Goal: Contribute content: Add original content to the website for others to see

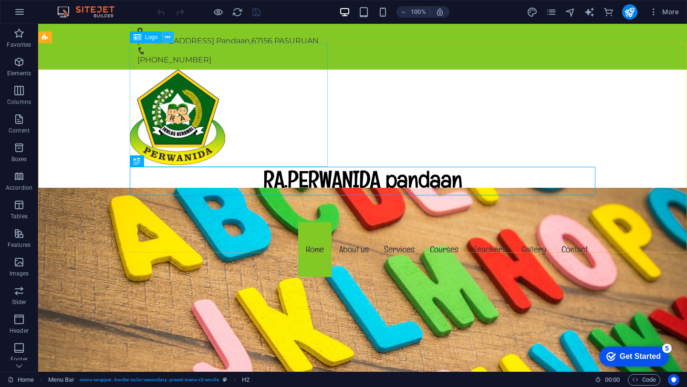
click at [167, 38] on icon at bounding box center [167, 37] width 5 height 10
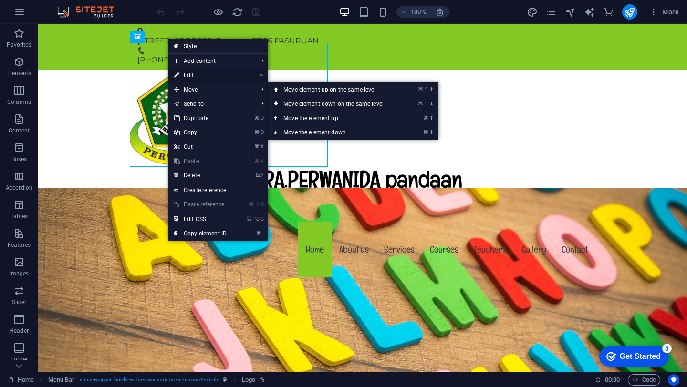
drag, startPoint x: 183, startPoint y: 78, endPoint x: 13, endPoint y: 66, distance: 170.2
click at [183, 78] on link "⏎ Edit" at bounding box center [200, 75] width 64 height 14
select select "px"
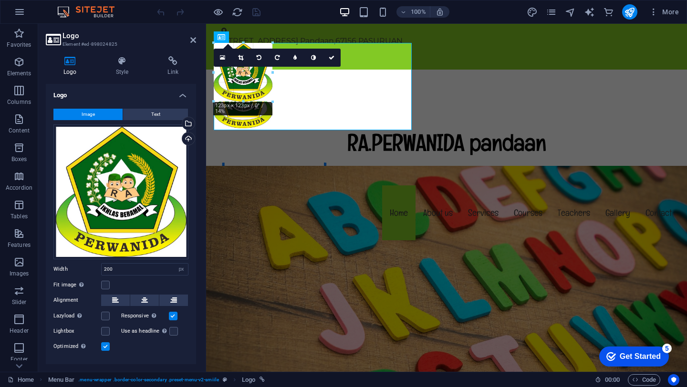
drag, startPoint x: 309, startPoint y: 137, endPoint x: 268, endPoint y: 73, distance: 75.4
type input "123"
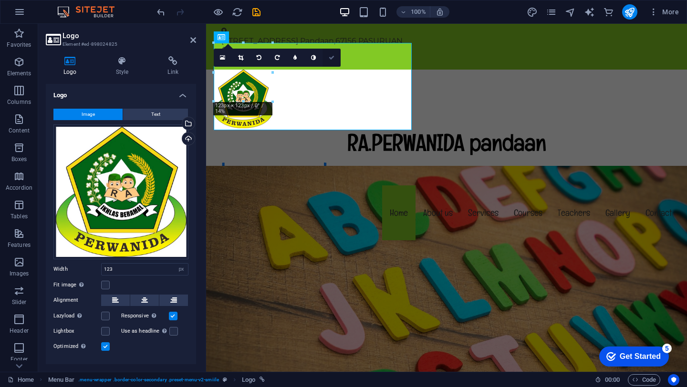
click at [331, 58] on icon at bounding box center [332, 58] width 6 height 6
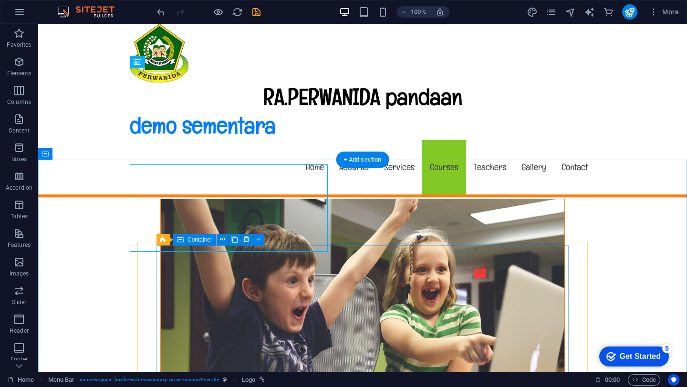
scroll to position [6401, 0]
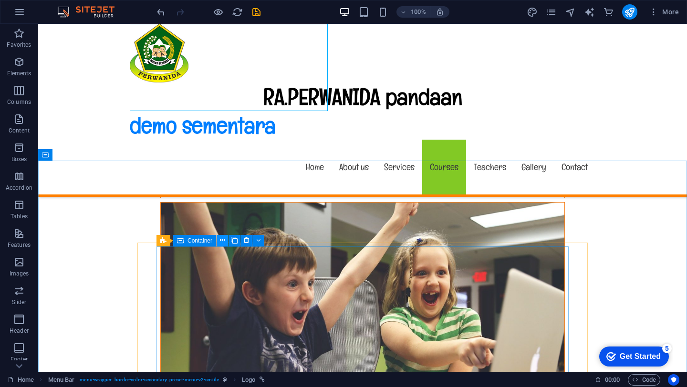
click at [222, 240] on icon at bounding box center [222, 241] width 5 height 10
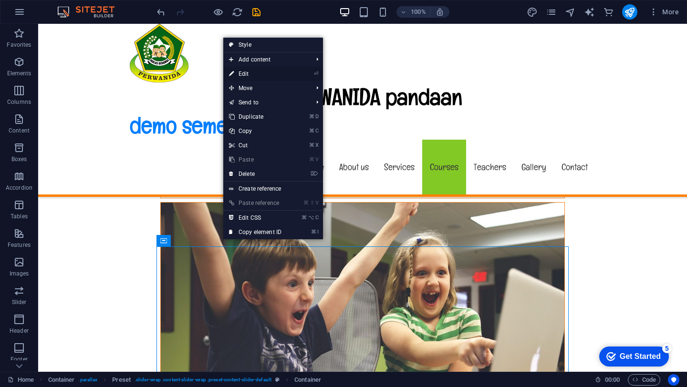
click at [247, 75] on link "⏎ Edit" at bounding box center [255, 74] width 64 height 14
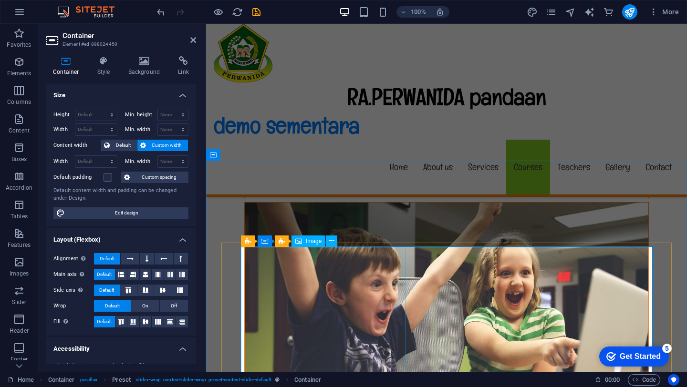
click at [311, 244] on span "Image" at bounding box center [314, 241] width 16 height 6
click at [331, 243] on icon at bounding box center [331, 241] width 5 height 10
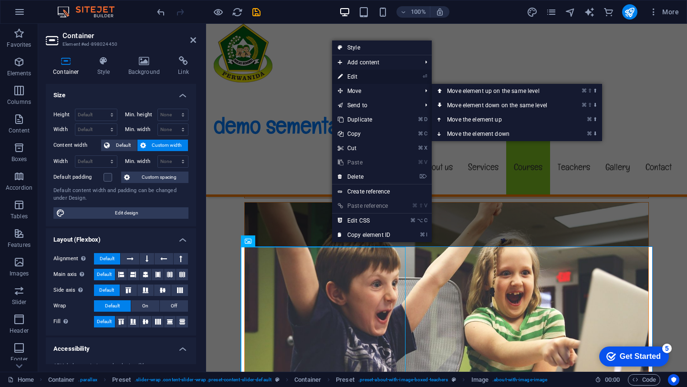
click at [354, 79] on link "⏎ Edit" at bounding box center [364, 77] width 64 height 14
select select "%"
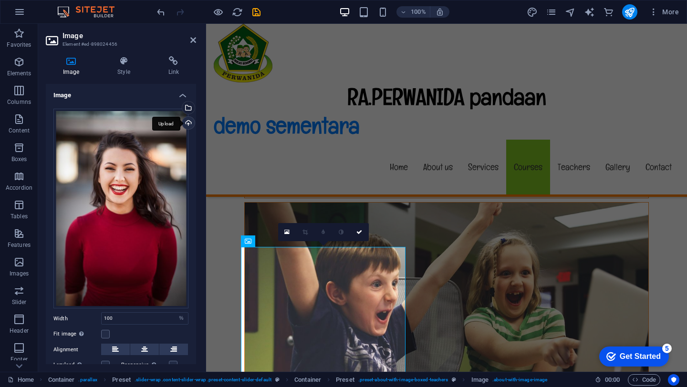
click at [187, 126] on div "Upload" at bounding box center [187, 124] width 14 height 14
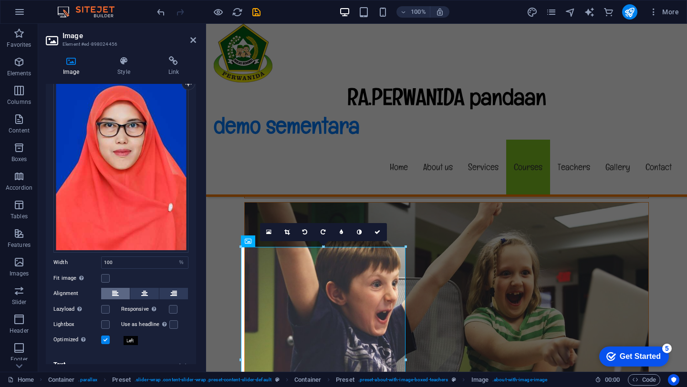
scroll to position [49, 0]
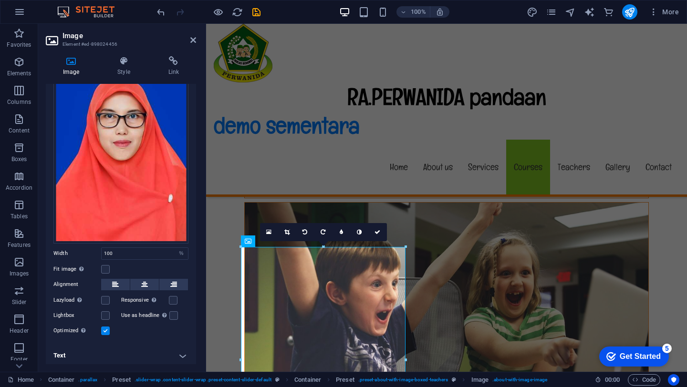
click at [178, 340] on h4 "Text" at bounding box center [121, 355] width 150 height 23
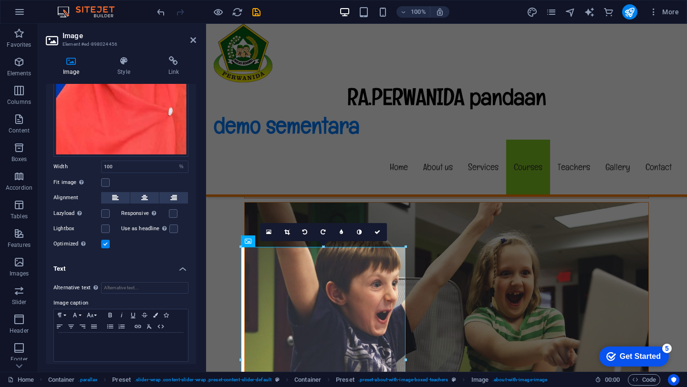
scroll to position [138, 0]
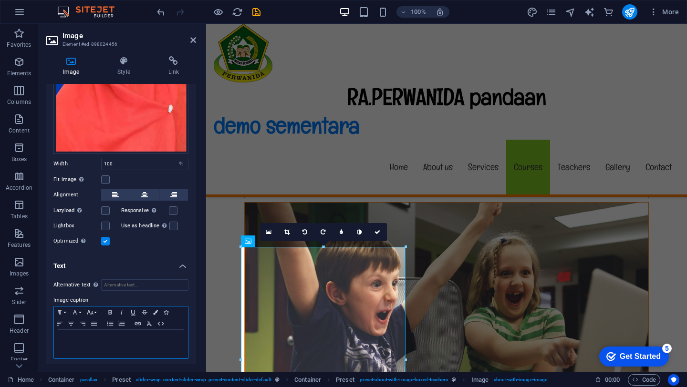
click at [85, 340] on p at bounding box center [121, 339] width 124 height 9
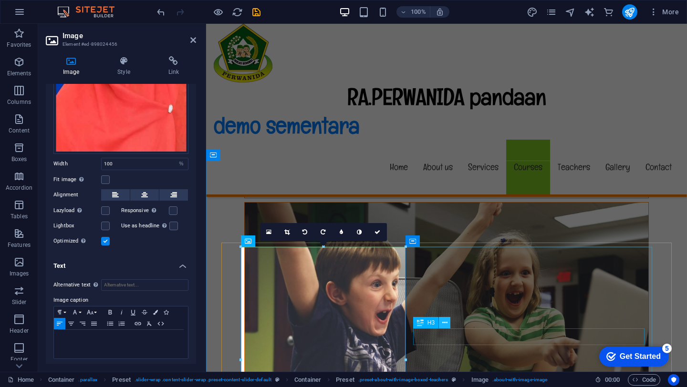
click at [446, 325] on icon at bounding box center [444, 323] width 5 height 10
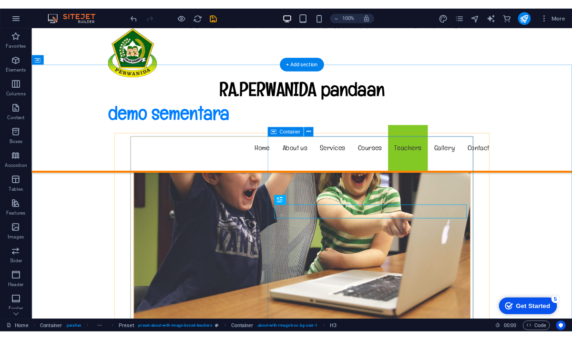
scroll to position [6487, 0]
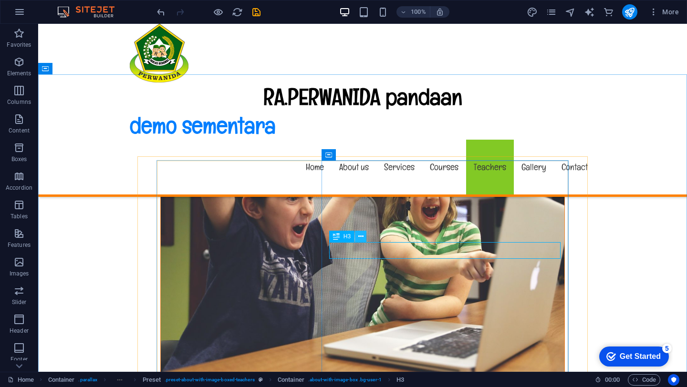
click at [360, 235] on icon at bounding box center [360, 237] width 5 height 10
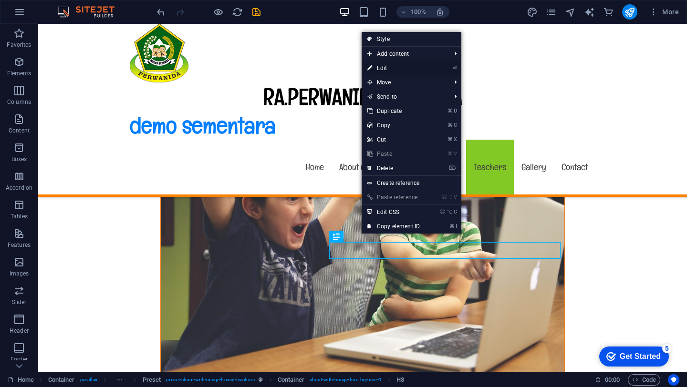
click at [384, 68] on link "⏎ Edit" at bounding box center [393, 68] width 64 height 14
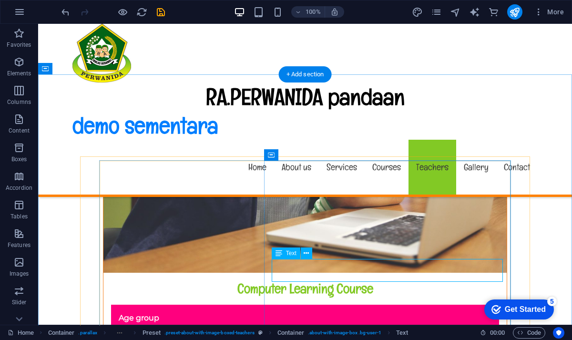
click at [305, 254] on icon at bounding box center [306, 253] width 5 height 10
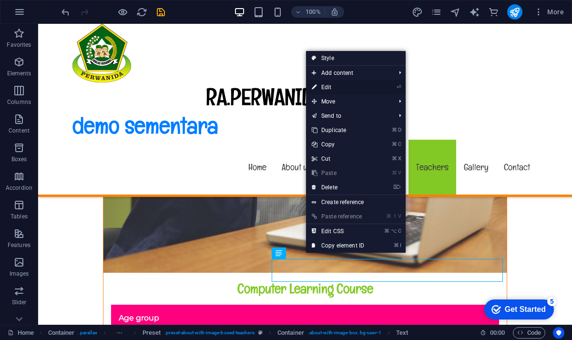
click at [341, 87] on link "⏎ Edit" at bounding box center [338, 87] width 64 height 14
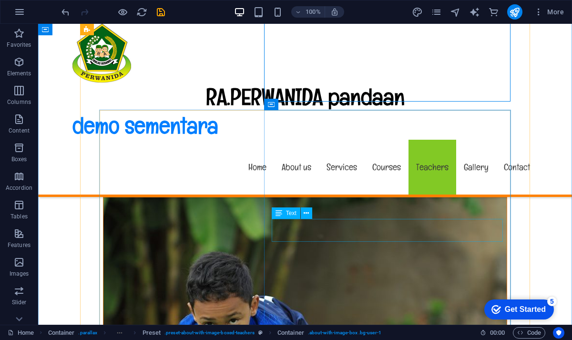
scroll to position [6763, 0]
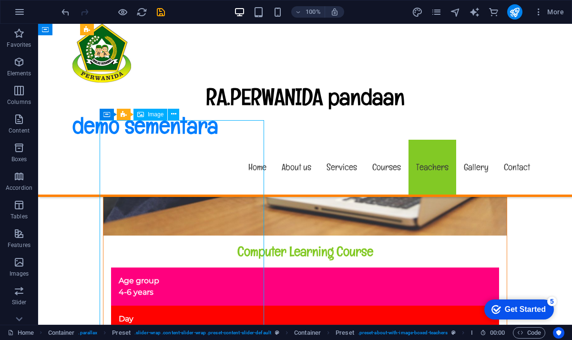
select select "%"
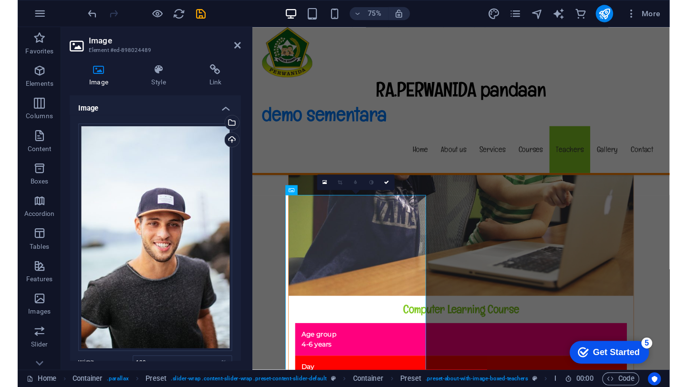
scroll to position [6641, 0]
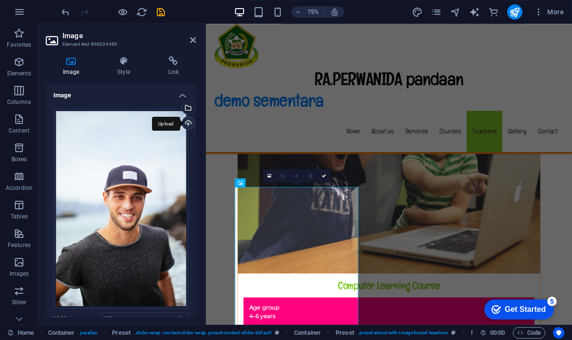
click at [185, 122] on div "Upload" at bounding box center [187, 124] width 14 height 14
click at [187, 120] on div "Upload" at bounding box center [187, 124] width 14 height 14
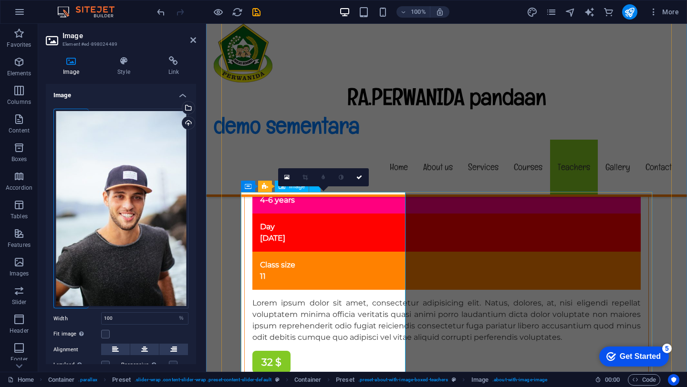
scroll to position [6682, 0]
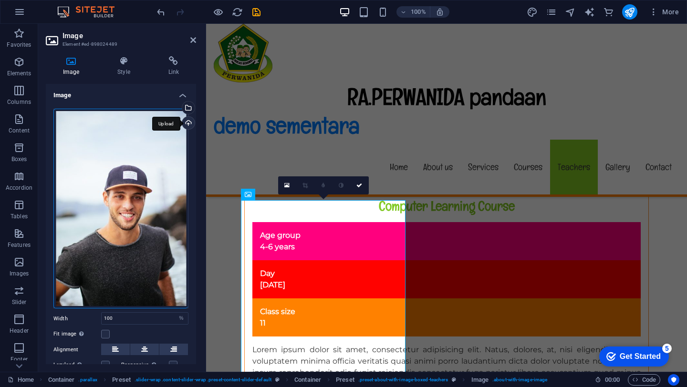
click at [185, 125] on div "Upload" at bounding box center [187, 124] width 14 height 14
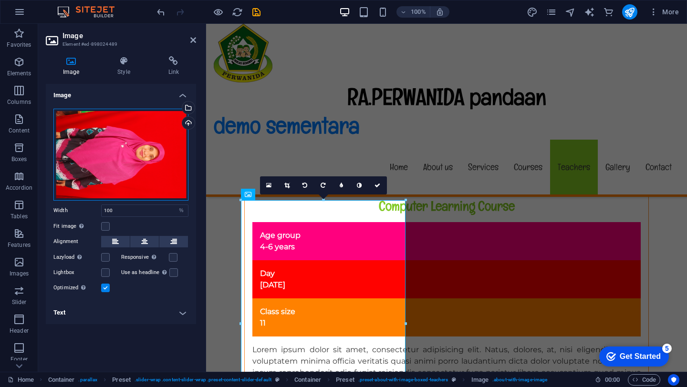
click at [165, 155] on div "Drag files here, click to choose files or select files from Files or our free s…" at bounding box center [120, 155] width 135 height 92
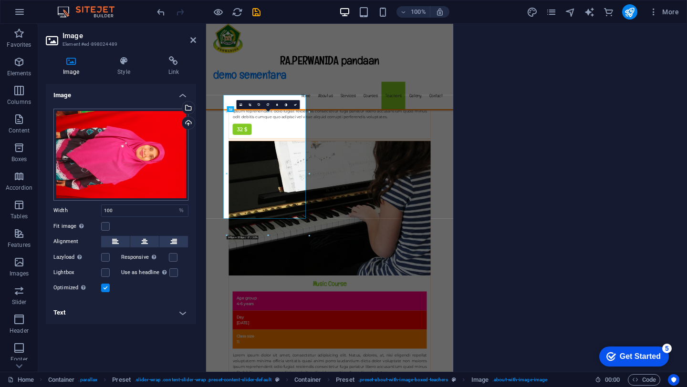
scroll to position [6716, 0]
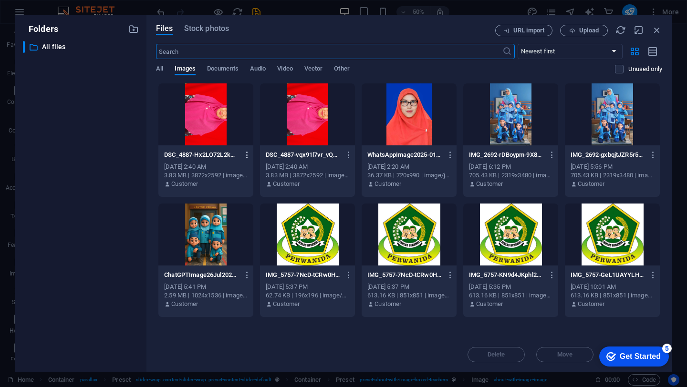
click at [246, 156] on icon "button" at bounding box center [247, 155] width 9 height 9
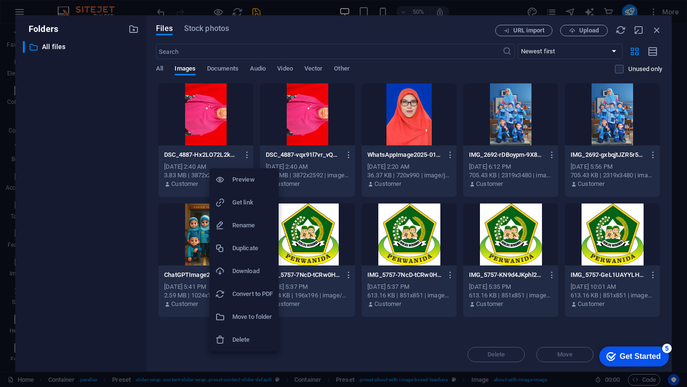
click at [207, 139] on div at bounding box center [343, 193] width 687 height 387
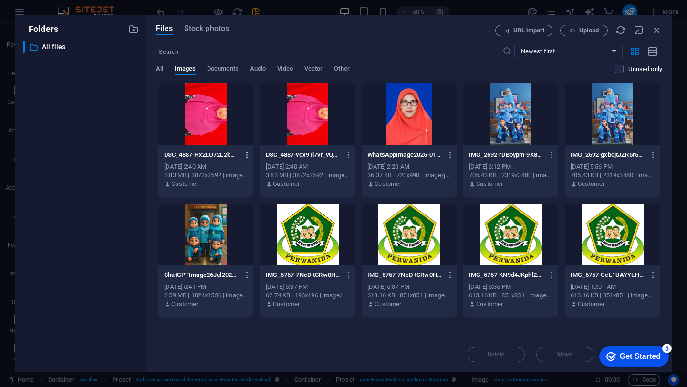
click at [247, 151] on icon "button" at bounding box center [247, 155] width 9 height 9
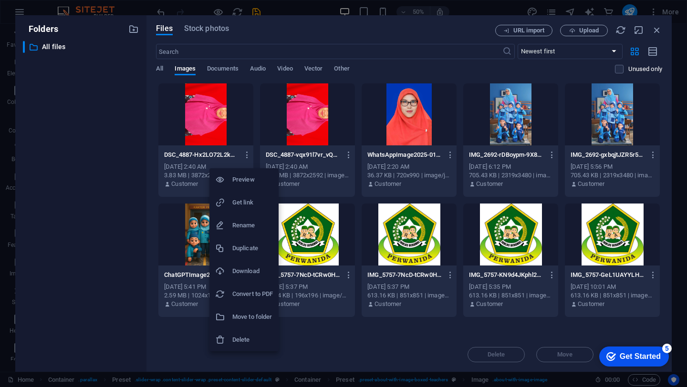
click at [213, 126] on div at bounding box center [343, 193] width 687 height 387
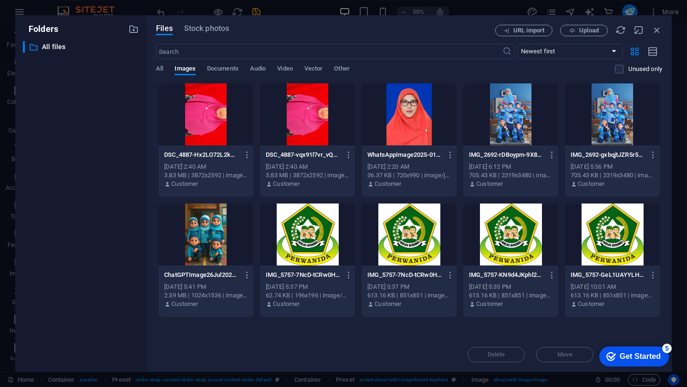
click at [213, 125] on div at bounding box center [205, 114] width 95 height 62
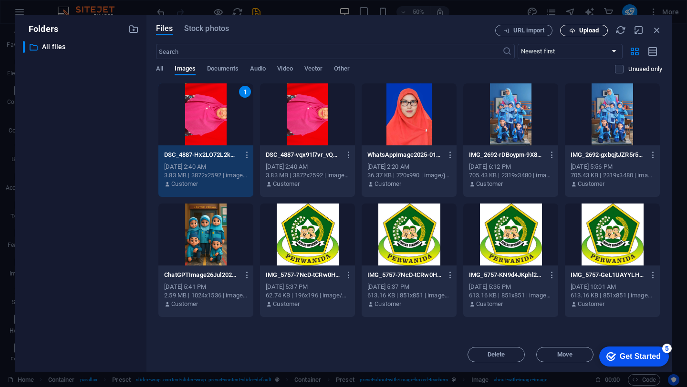
click at [572, 31] on span "Upload" at bounding box center [589, 31] width 20 height 6
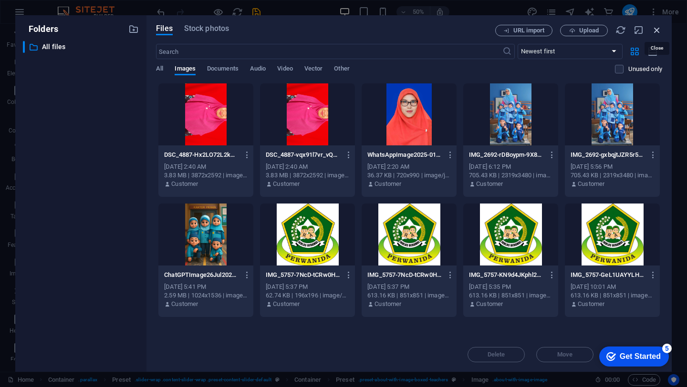
click at [572, 32] on icon "button" at bounding box center [656, 30] width 10 height 10
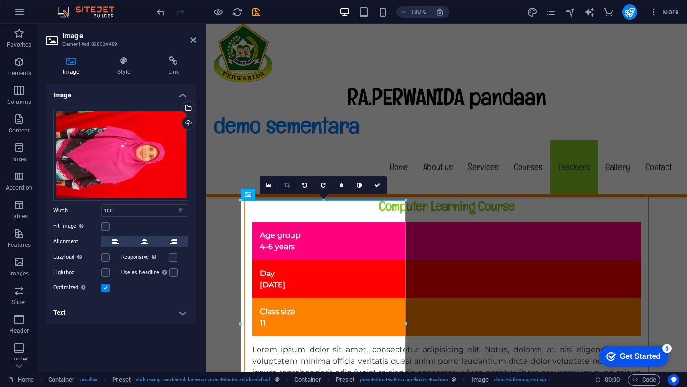
click at [288, 187] on icon at bounding box center [286, 186] width 5 height 6
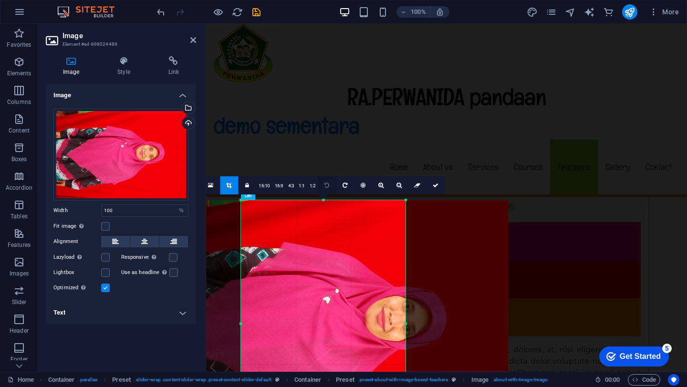
click at [328, 186] on icon at bounding box center [326, 186] width 5 height 6
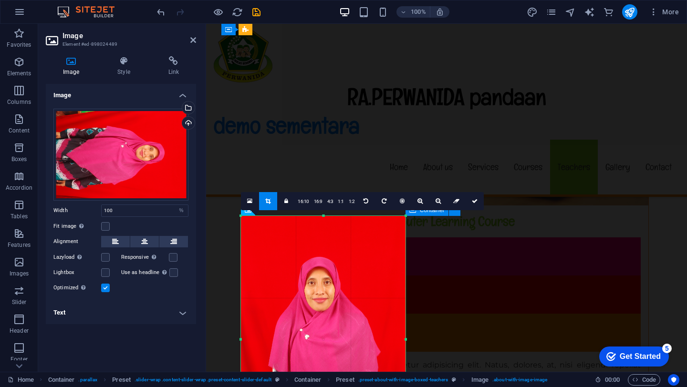
scroll to position [6667, 0]
click at [474, 203] on icon at bounding box center [475, 201] width 6 height 6
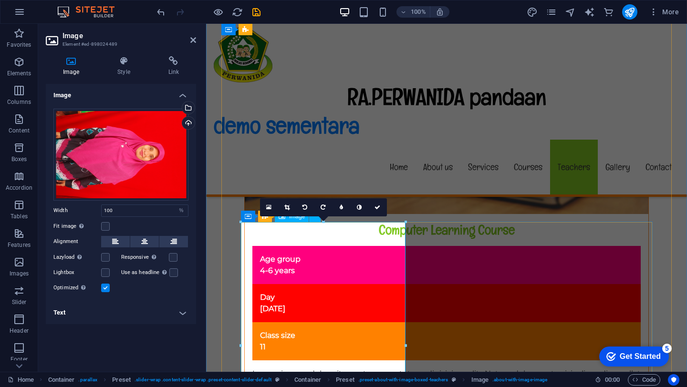
scroll to position [6655, 0]
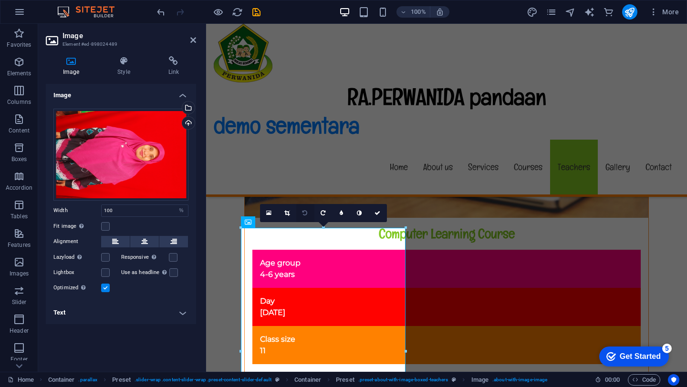
click at [305, 213] on icon at bounding box center [304, 213] width 5 height 6
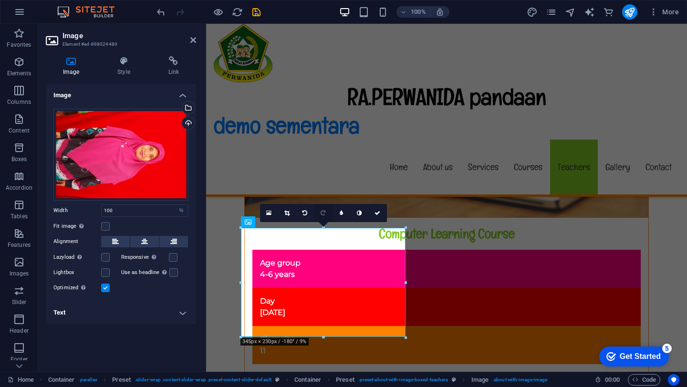
click at [321, 213] on icon at bounding box center [322, 213] width 5 height 6
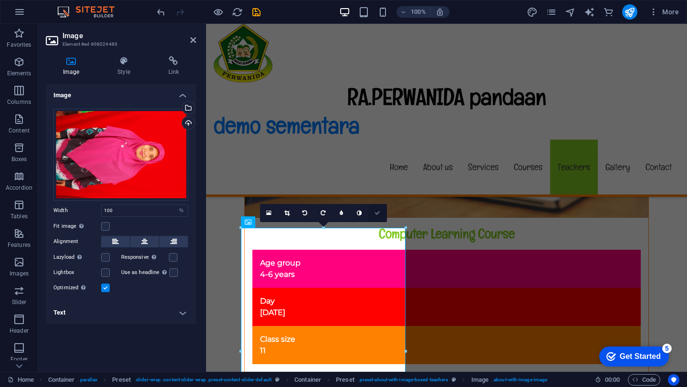
click at [374, 213] on icon at bounding box center [377, 213] width 6 height 6
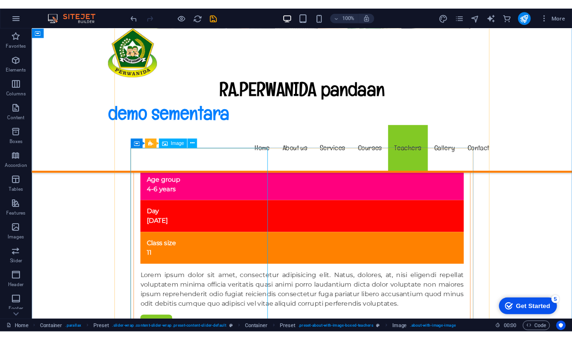
scroll to position [6709, 0]
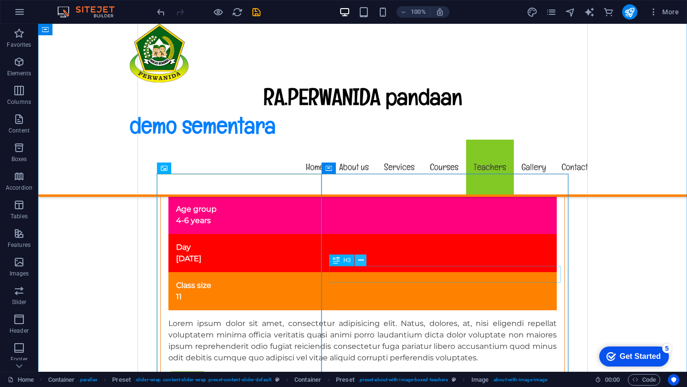
click at [361, 261] on icon at bounding box center [360, 261] width 5 height 10
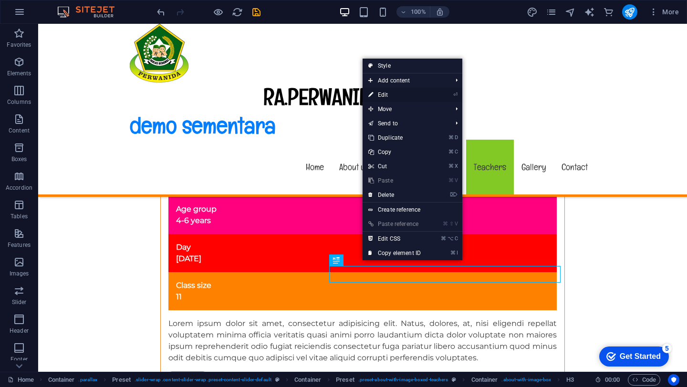
drag, startPoint x: 381, startPoint y: 96, endPoint x: 200, endPoint y: 118, distance: 182.0
click at [381, 96] on link "⏎ Edit" at bounding box center [394, 95] width 64 height 14
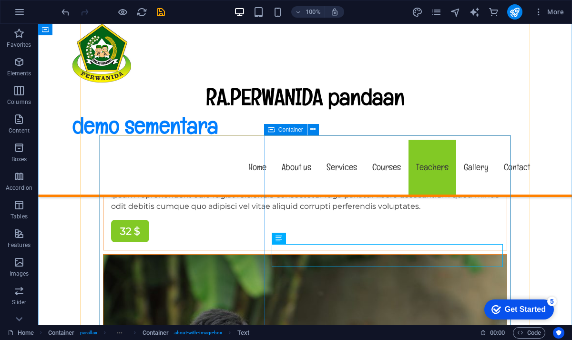
scroll to position [6747, 0]
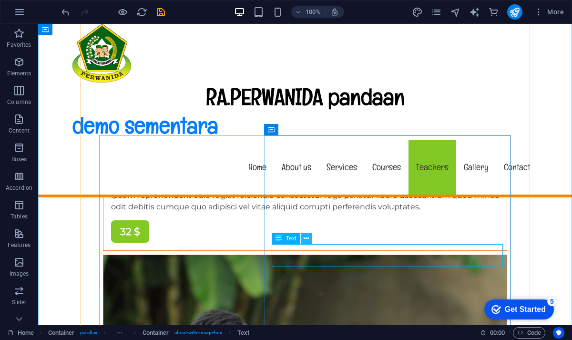
click at [306, 240] on icon at bounding box center [306, 239] width 5 height 10
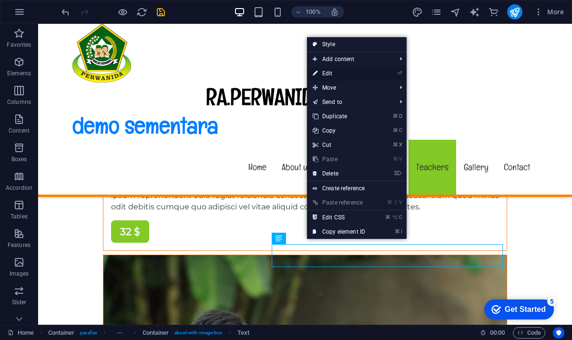
click at [322, 73] on link "⏎ Edit" at bounding box center [339, 73] width 64 height 14
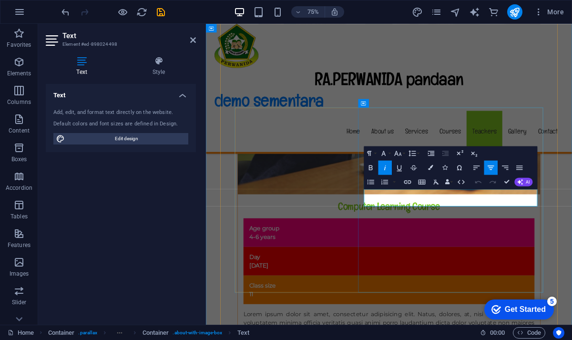
drag, startPoint x: 568, startPoint y: 250, endPoint x: 495, endPoint y: 254, distance: 73.5
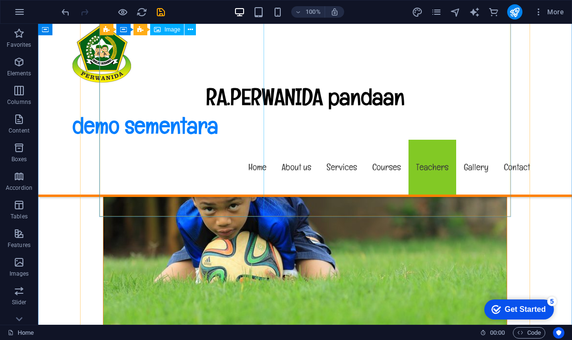
scroll to position [6914, 0]
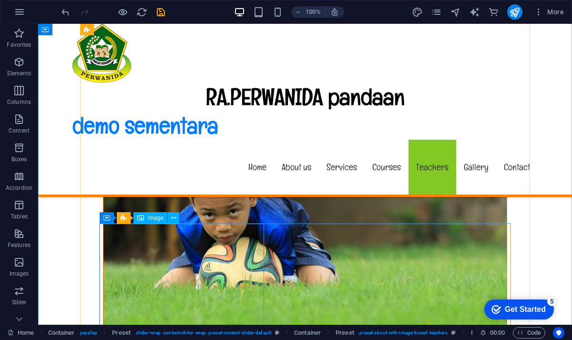
click at [155, 220] on span "Image" at bounding box center [156, 218] width 16 height 6
click at [159, 220] on span "Image" at bounding box center [156, 218] width 16 height 6
click at [175, 219] on icon at bounding box center [173, 218] width 5 height 10
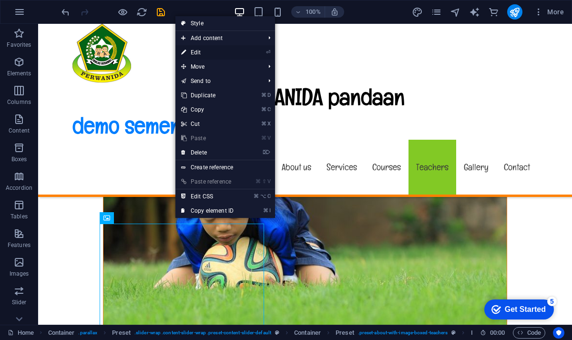
click at [194, 54] on link "⏎ Edit" at bounding box center [207, 52] width 64 height 14
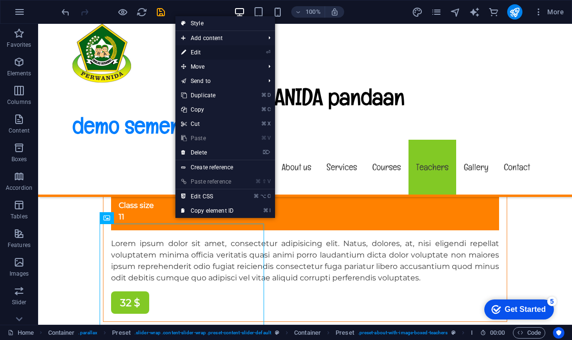
select select "%"
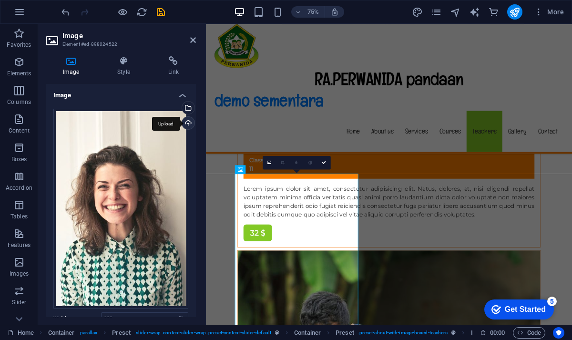
click at [188, 126] on div "Upload" at bounding box center [187, 124] width 14 height 14
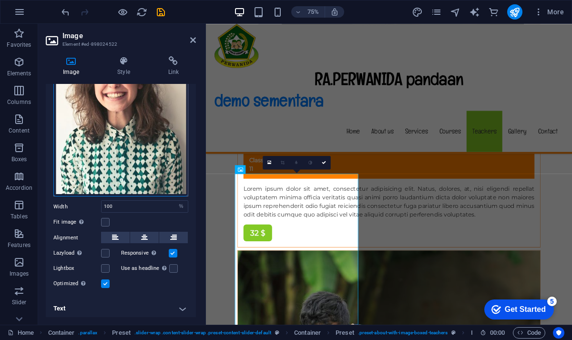
scroll to position [101, 0]
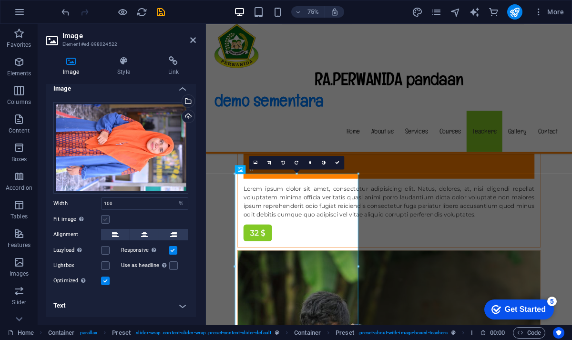
click at [106, 224] on label at bounding box center [105, 219] width 9 height 9
click at [0, 0] on input "Fit image Automatically fit image to a fixed width and height" at bounding box center [0, 0] width 0 height 0
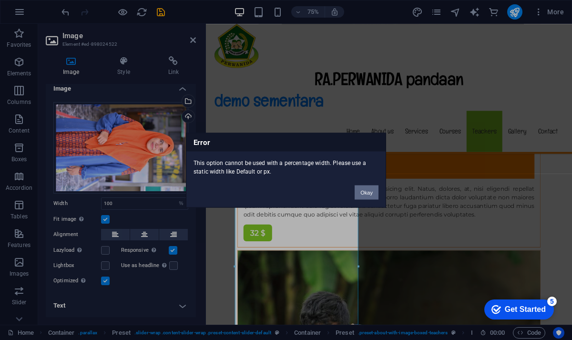
click at [369, 190] on button "Okay" at bounding box center [367, 192] width 24 height 14
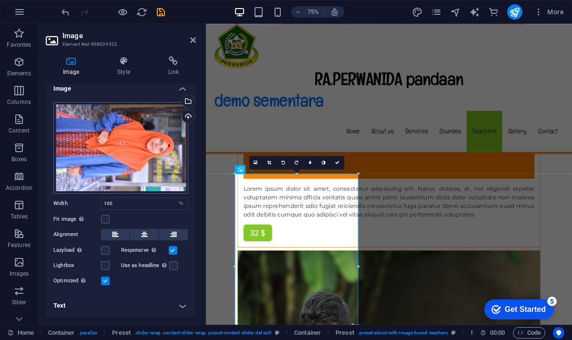
scroll to position [0, 0]
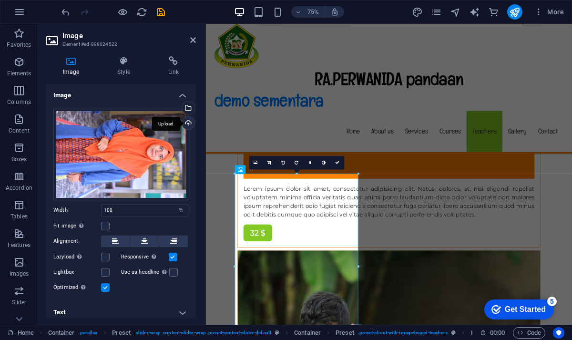
click at [185, 123] on div "Upload" at bounding box center [187, 124] width 14 height 14
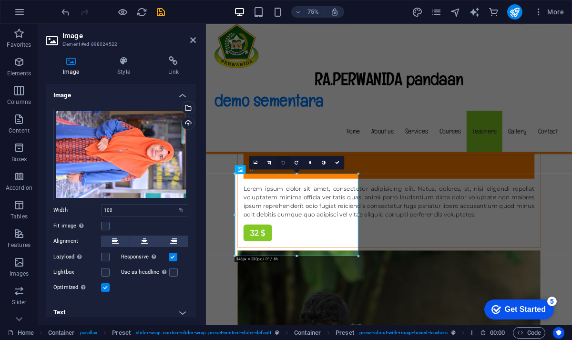
click at [282, 161] on icon at bounding box center [283, 163] width 4 height 4
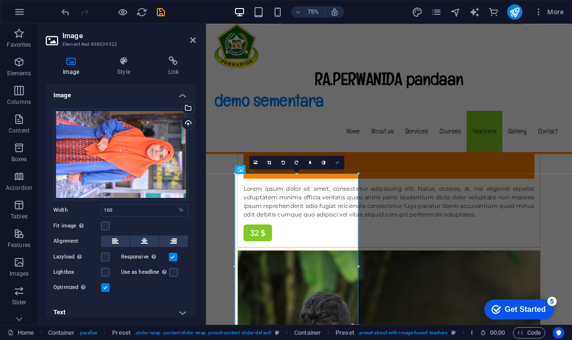
click at [337, 163] on icon at bounding box center [337, 163] width 4 height 4
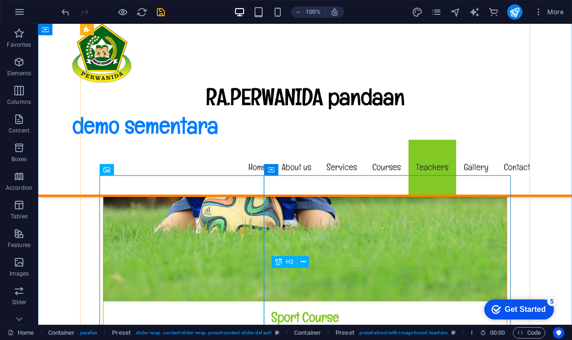
scroll to position [6962, 0]
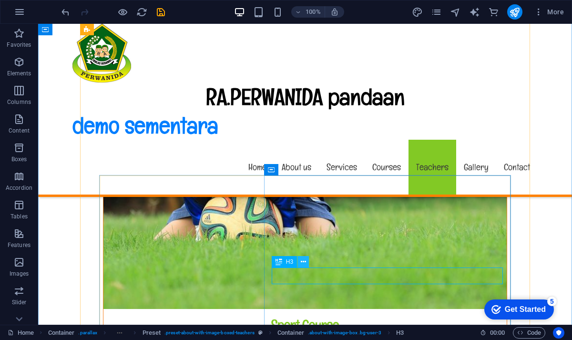
click at [304, 261] on icon at bounding box center [303, 262] width 5 height 10
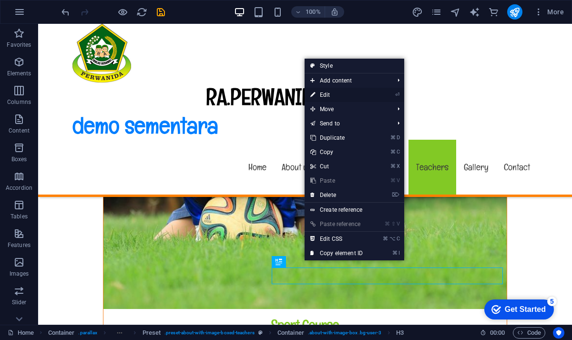
click at [331, 98] on link "⏎ Edit" at bounding box center [337, 95] width 64 height 14
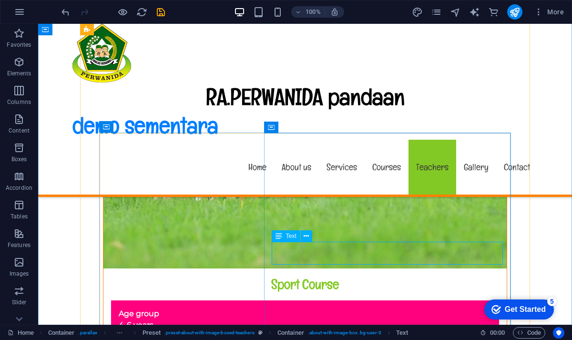
scroll to position [7006, 0]
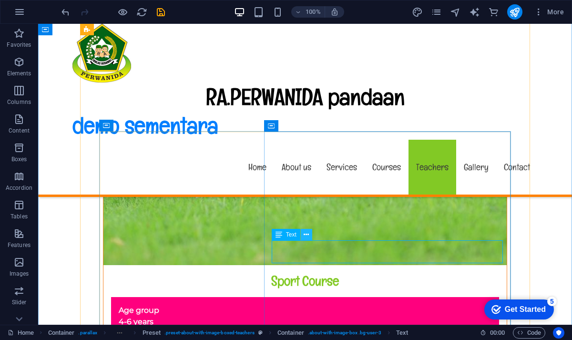
click at [305, 234] on icon at bounding box center [306, 235] width 5 height 10
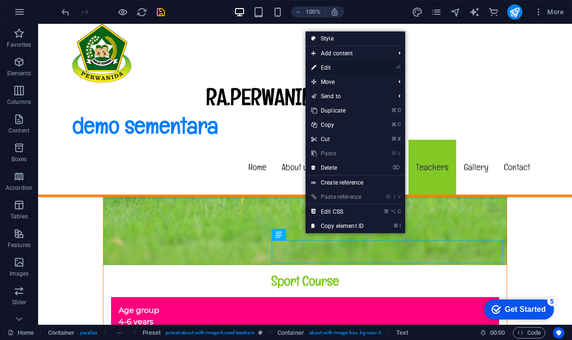
click at [324, 66] on link "⏎ Edit" at bounding box center [338, 68] width 64 height 14
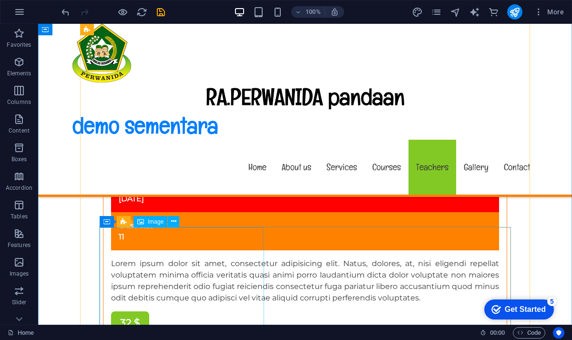
scroll to position [7166, 0]
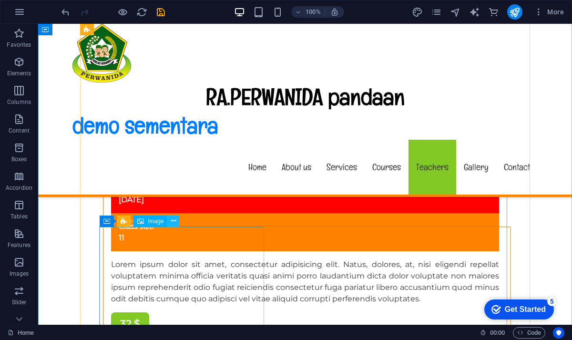
click at [174, 218] on icon at bounding box center [173, 221] width 5 height 10
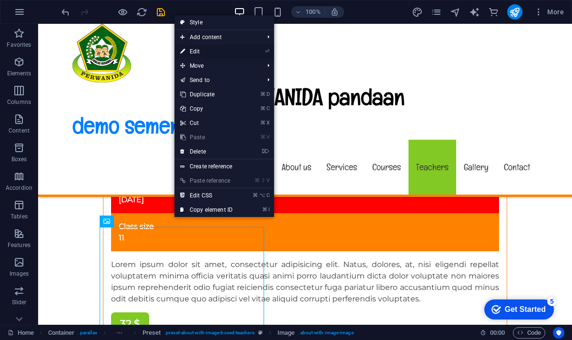
click at [195, 52] on link "⏎ Edit" at bounding box center [207, 51] width 64 height 14
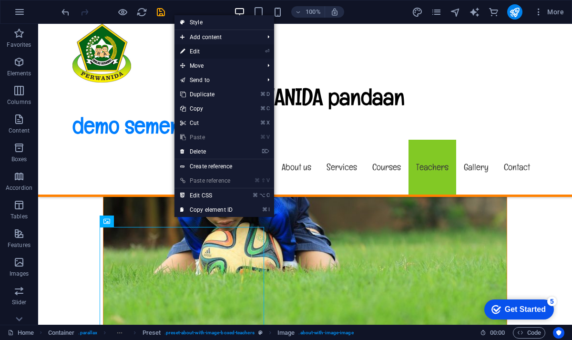
select select "%"
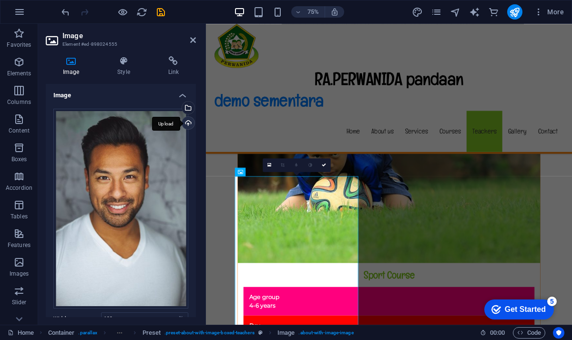
click at [189, 122] on div "Upload" at bounding box center [187, 124] width 14 height 14
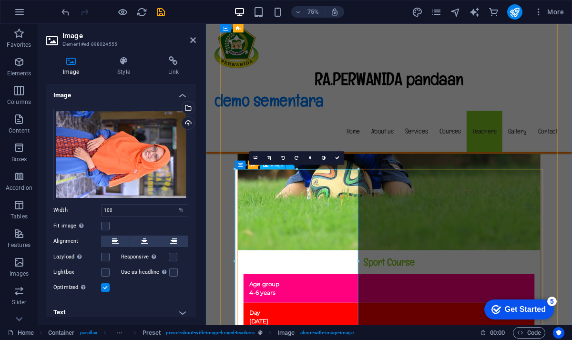
scroll to position [7175, 0]
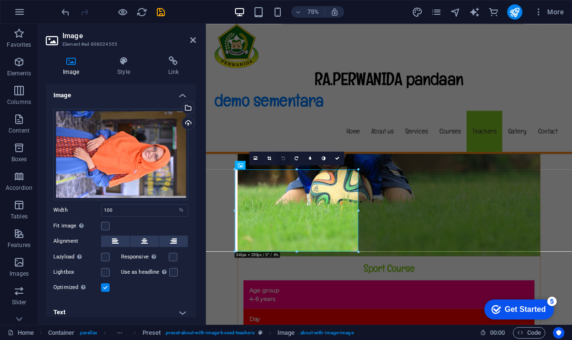
click at [282, 156] on icon at bounding box center [283, 158] width 4 height 4
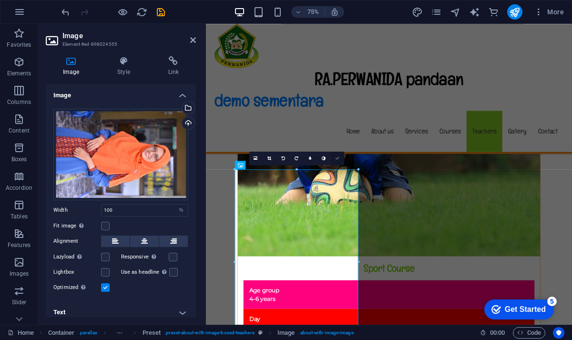
click at [340, 158] on icon at bounding box center [337, 158] width 4 height 4
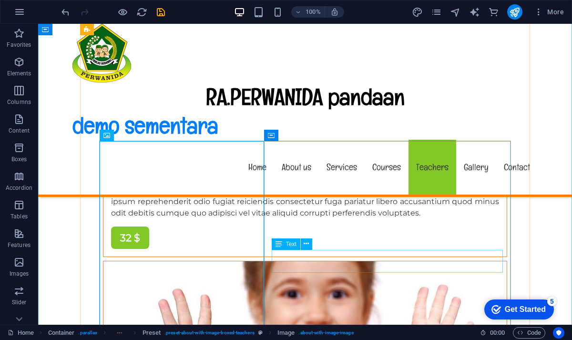
scroll to position [7216, 0]
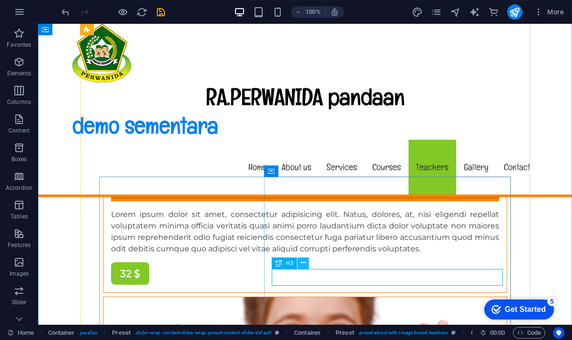
click at [303, 264] on icon at bounding box center [303, 263] width 5 height 10
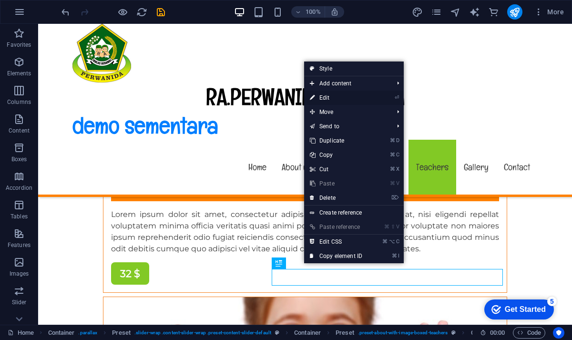
click at [330, 95] on link "⏎ Edit" at bounding box center [336, 98] width 64 height 14
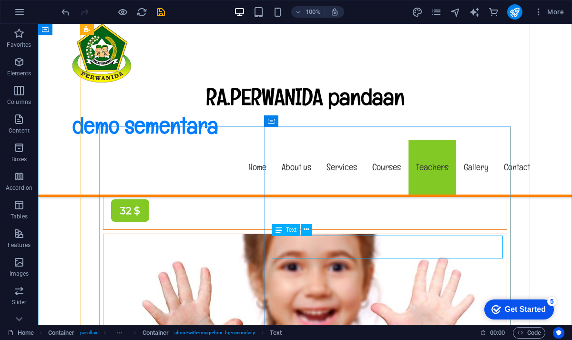
scroll to position [7282, 0]
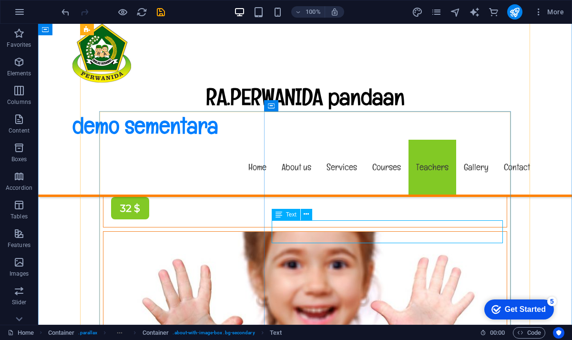
click at [305, 216] on icon at bounding box center [306, 214] width 5 height 10
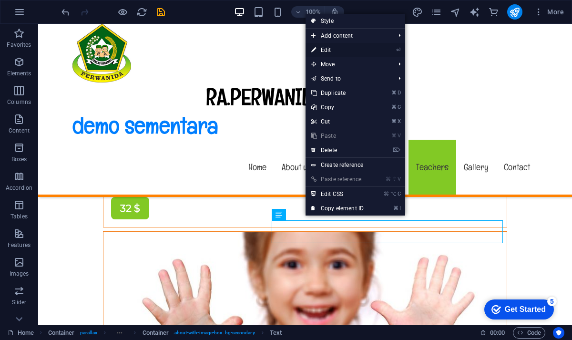
click at [330, 48] on link "⏎ Edit" at bounding box center [338, 50] width 64 height 14
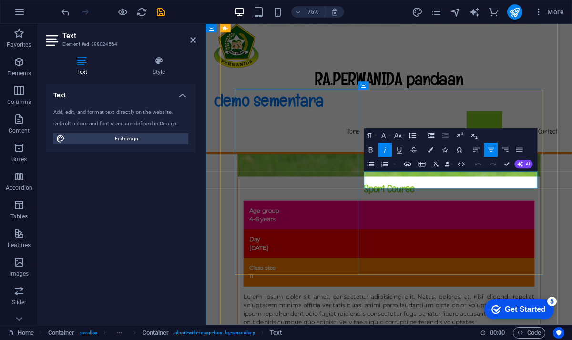
drag, startPoint x: 558, startPoint y: 228, endPoint x: 545, endPoint y: 233, distance: 14.2
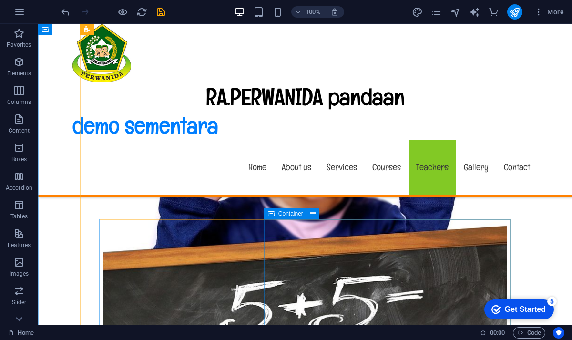
scroll to position [7427, 0]
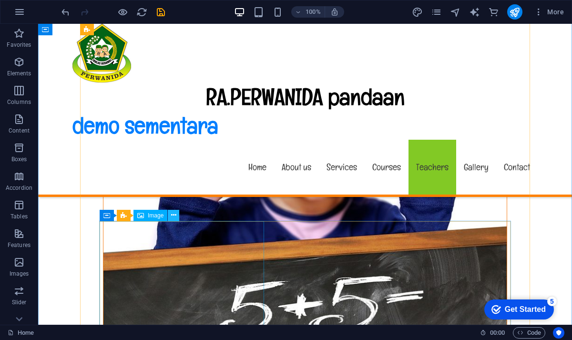
click at [174, 216] on icon at bounding box center [173, 215] width 5 height 10
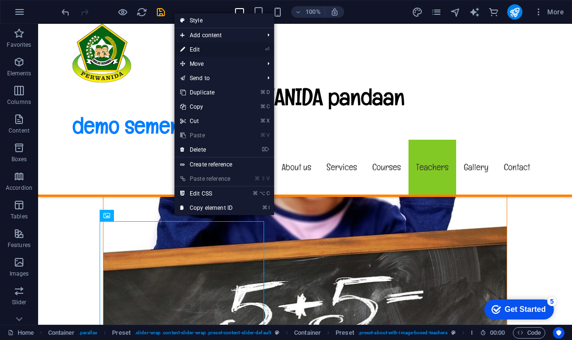
click at [192, 46] on link "⏎ Edit" at bounding box center [207, 49] width 64 height 14
select select "%"
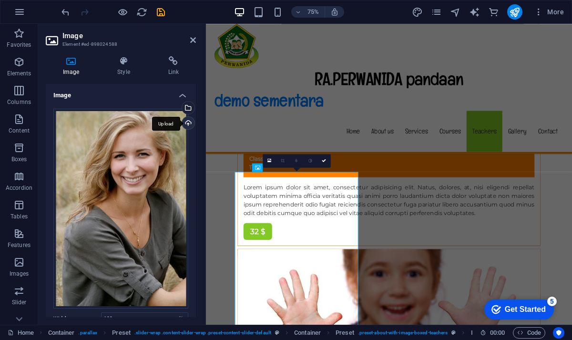
click at [188, 121] on div "Upload" at bounding box center [187, 124] width 14 height 14
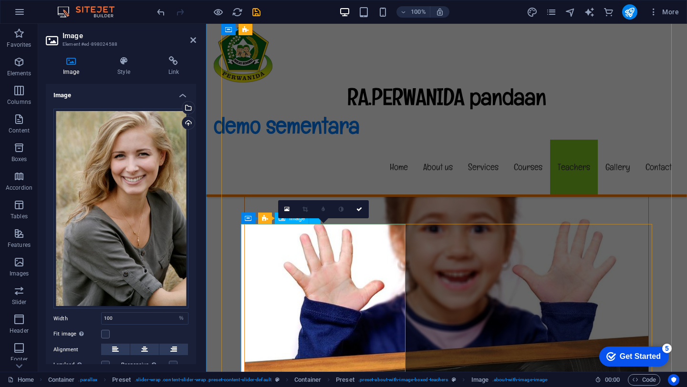
scroll to position [7422, 0]
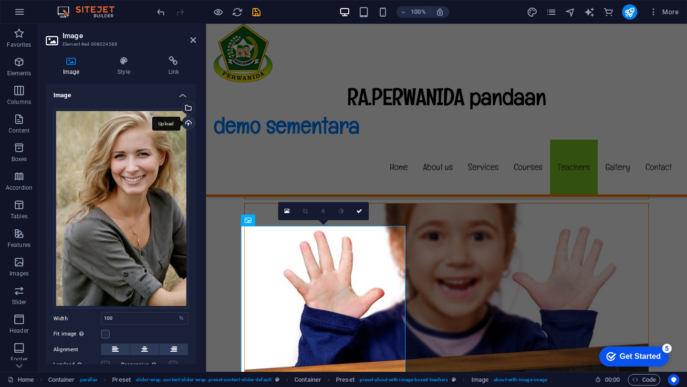
click at [185, 122] on div "Upload" at bounding box center [187, 124] width 14 height 14
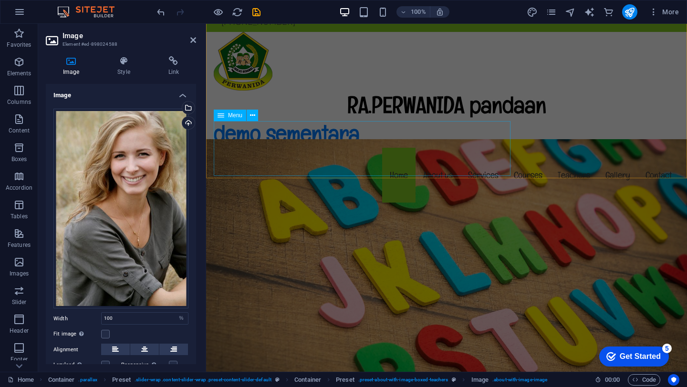
scroll to position [2, 0]
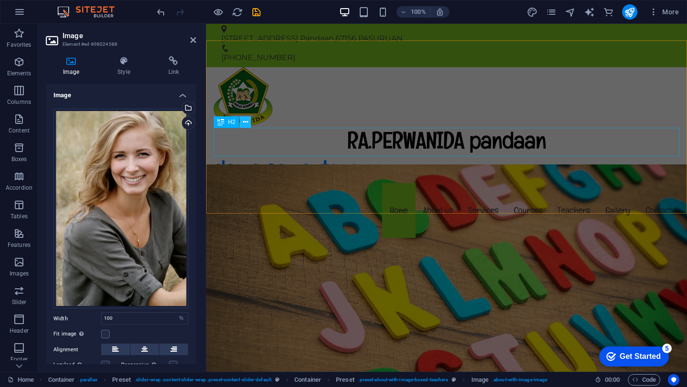
click at [245, 123] on icon at bounding box center [245, 122] width 5 height 10
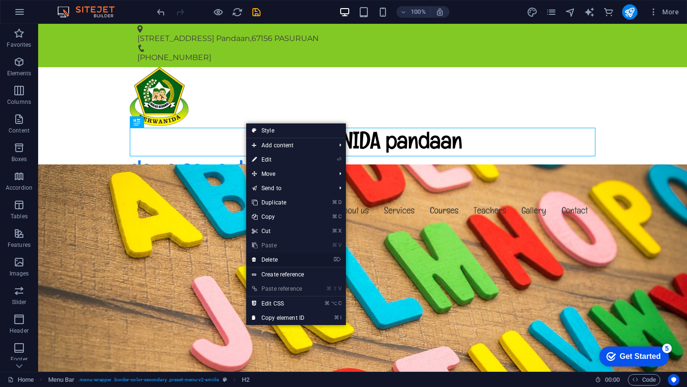
click at [271, 261] on link "⌦ Delete" at bounding box center [278, 260] width 64 height 14
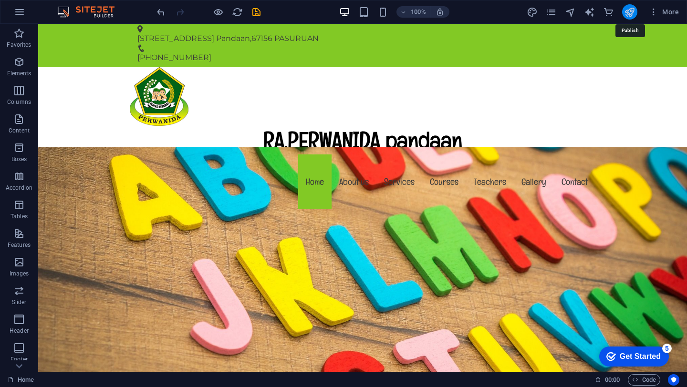
click at [572, 17] on icon "publish" at bounding box center [629, 12] width 11 height 11
click at [572, 17] on button "publish" at bounding box center [629, 11] width 15 height 15
